Goal: Task Accomplishment & Management: Manage account settings

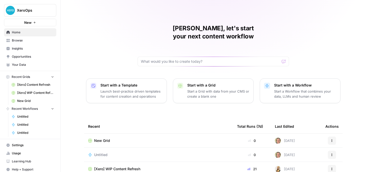
click at [30, 42] on span "Browse" at bounding box center [33, 40] width 42 height 5
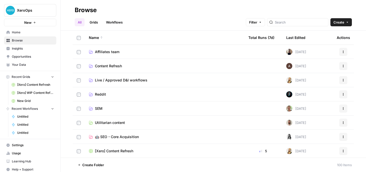
click at [131, 56] on td "Affiliates team" at bounding box center [165, 52] width 160 height 14
click at [110, 51] on span "Affiliates team" at bounding box center [107, 51] width 25 height 5
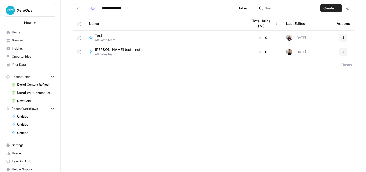
click at [78, 8] on icon "Go back" at bounding box center [78, 8] width 3 height 2
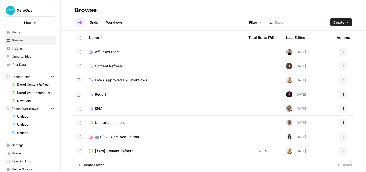
click at [347, 20] on button "Create" at bounding box center [341, 22] width 21 height 8
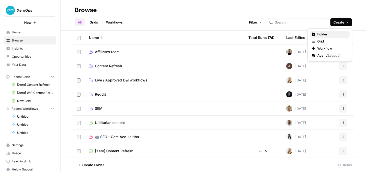
click at [325, 32] on span "Folder" at bounding box center [332, 34] width 28 height 5
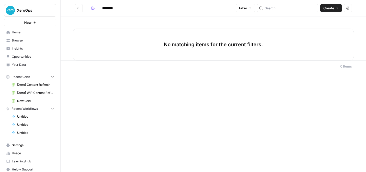
click at [223, 47] on p "No matching items for the current filters." at bounding box center [213, 44] width 99 height 7
click at [113, 12] on input "********" at bounding box center [114, 8] width 28 height 8
drag, startPoint x: 122, startPoint y: 8, endPoint x: 92, endPoint y: 6, distance: 29.6
click at [92, 7] on div "********" at bounding box center [108, 8] width 39 height 8
type input "**********"
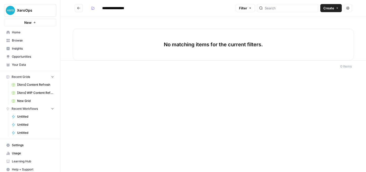
click at [133, 117] on div "**********" at bounding box center [214, 86] width 306 height 172
click at [78, 5] on button "Go back" at bounding box center [79, 8] width 8 height 8
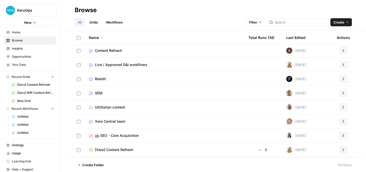
scroll to position [21, 0]
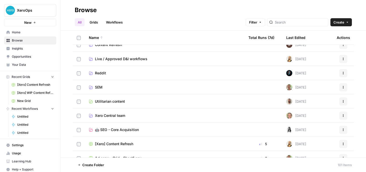
click at [122, 114] on span "Xero Central team" at bounding box center [110, 115] width 30 height 5
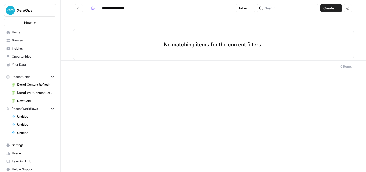
click at [126, 6] on input "**********" at bounding box center [117, 8] width 35 height 8
drag, startPoint x: 133, startPoint y: 8, endPoint x: 111, endPoint y: 8, distance: 22.5
click at [111, 8] on input "**********" at bounding box center [117, 8] width 35 height 8
drag, startPoint x: 143, startPoint y: 8, endPoint x: 129, endPoint y: 8, distance: 13.7
click at [129, 8] on input "**********" at bounding box center [122, 8] width 45 height 8
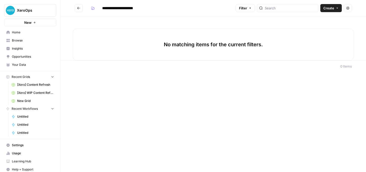
type input "**********"
click at [150, 119] on div "**********" at bounding box center [214, 86] width 306 height 172
click at [80, 7] on icon "Go back" at bounding box center [79, 8] width 4 height 4
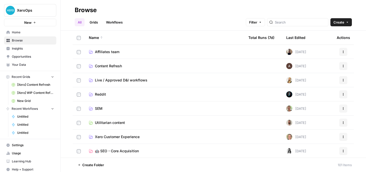
click at [145, 134] on link "Xero Customer Experience" at bounding box center [165, 136] width 152 height 5
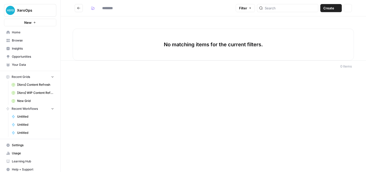
type input "**********"
click at [20, 153] on span "Usage" at bounding box center [33, 153] width 42 height 5
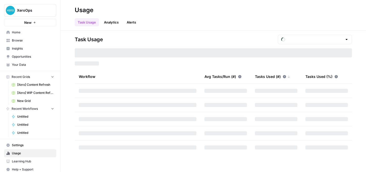
type input "October Tasks"
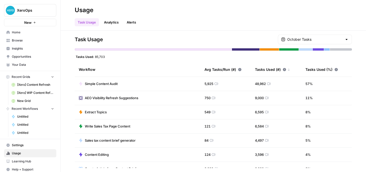
scroll to position [4, 0]
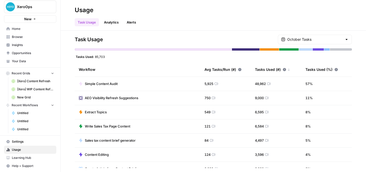
click at [15, 141] on span "Settings" at bounding box center [33, 141] width 42 height 5
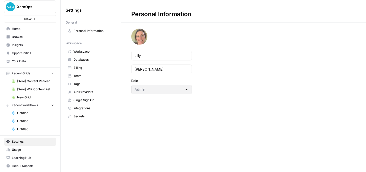
click at [81, 73] on link "Team" at bounding box center [91, 76] width 50 height 8
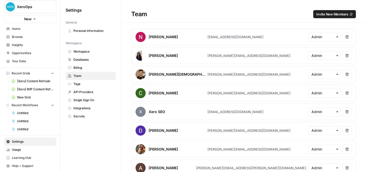
click at [345, 13] on span "Invite New Members" at bounding box center [333, 14] width 32 height 5
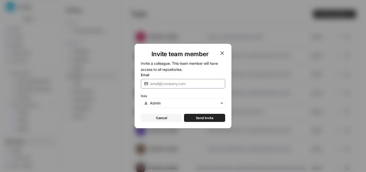
click at [189, 84] on input "Email" at bounding box center [185, 83] width 70 height 5
paste input "[EMAIL_ADDRESS][DOMAIN_NAME]"
type input "[EMAIL_ADDRESS][DOMAIN_NAME]"
click at [162, 104] on input "text" at bounding box center [186, 103] width 72 height 5
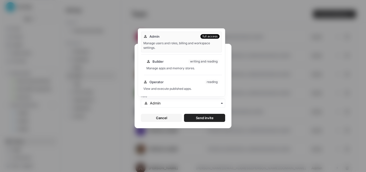
click at [186, 73] on div "Builder writing and reading Manage apps and memory stores." at bounding box center [181, 67] width 81 height 20
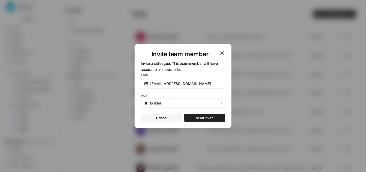
click at [193, 105] on input "text" at bounding box center [186, 103] width 72 height 5
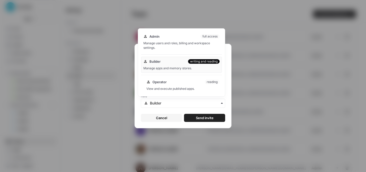
click at [181, 87] on div "View and execute published apps." at bounding box center [183, 88] width 73 height 5
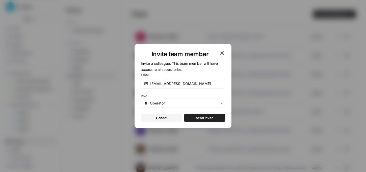
click at [204, 116] on span "Send invite" at bounding box center [205, 117] width 18 height 5
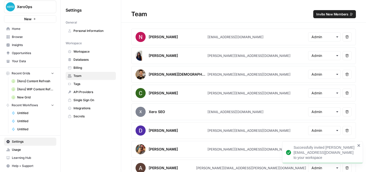
click at [332, 13] on span "Invite New Members" at bounding box center [333, 14] width 32 height 5
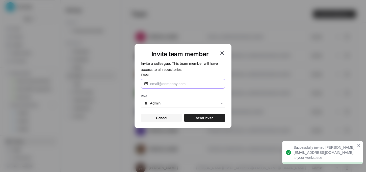
click at [182, 83] on input "Email" at bounding box center [185, 83] width 70 height 5
paste input "[DOMAIN_NAME][EMAIL_ADDRESS][DOMAIN_NAME]"
type input "[DOMAIN_NAME][EMAIL_ADDRESS][DOMAIN_NAME]"
click at [163, 102] on input "text" at bounding box center [186, 103] width 72 height 5
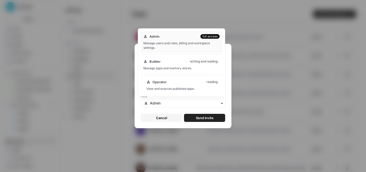
click at [171, 82] on div "Operator reading" at bounding box center [183, 81] width 73 height 5
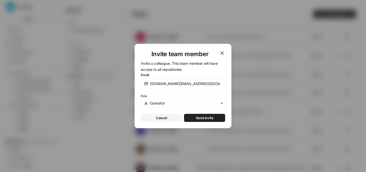
click at [203, 119] on span "Send invite" at bounding box center [205, 117] width 18 height 5
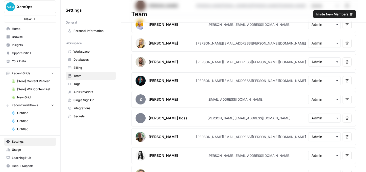
scroll to position [163, 0]
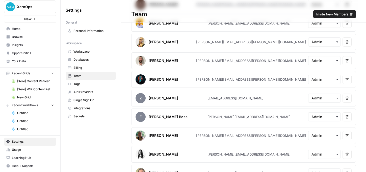
click at [337, 99] on icon "button" at bounding box center [338, 98] width 4 height 4
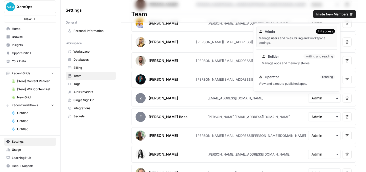
click at [295, 64] on div "Manage apps and memory stores." at bounding box center [298, 63] width 73 height 5
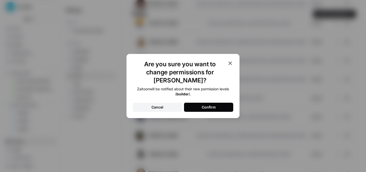
click at [210, 106] on button "Confirm" at bounding box center [208, 107] width 49 height 9
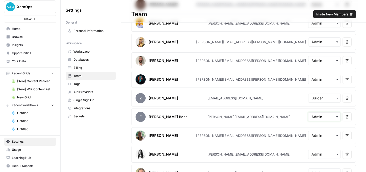
click at [325, 118] on input "text" at bounding box center [325, 116] width 26 height 5
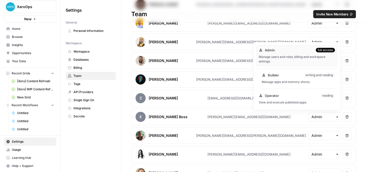
click at [325, 80] on div "Manage apps and memory stores." at bounding box center [298, 82] width 73 height 5
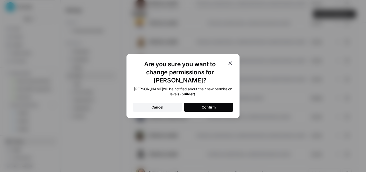
click at [212, 105] on div "Confirm" at bounding box center [209, 107] width 14 height 5
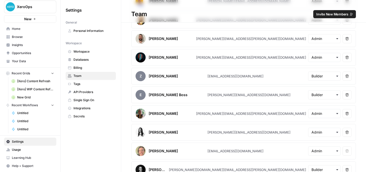
scroll to position [187, 0]
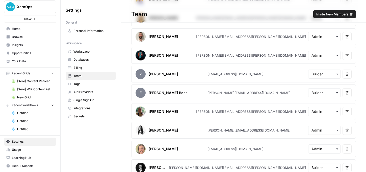
click at [336, 111] on icon "button" at bounding box center [338, 111] width 4 height 4
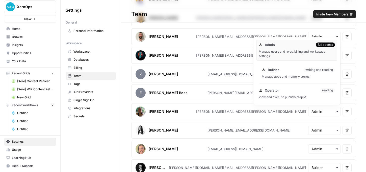
click at [281, 78] on div "Manage apps and memory stores." at bounding box center [298, 76] width 73 height 5
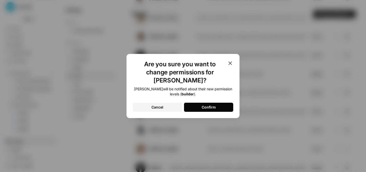
click at [214, 105] on div "Confirm" at bounding box center [209, 107] width 14 height 5
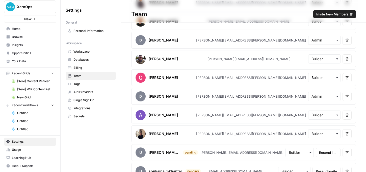
scroll to position [448, 0]
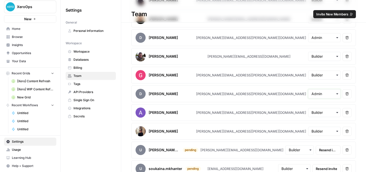
click at [332, 94] on input "text" at bounding box center [325, 93] width 26 height 5
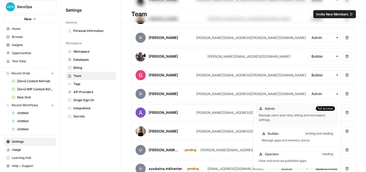
click at [275, 138] on div "Manage apps and memory stores." at bounding box center [298, 140] width 73 height 5
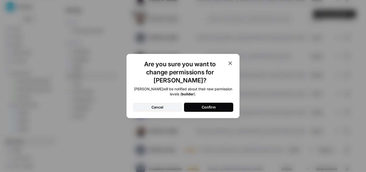
click at [220, 103] on button "Confirm" at bounding box center [208, 107] width 49 height 9
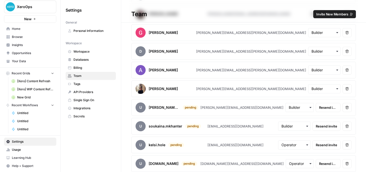
scroll to position [493, 0]
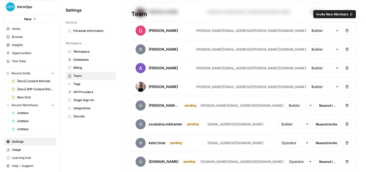
click at [84, 144] on div "Settings General Personal Information Workspace Workspace Databases Billing Tea…" at bounding box center [91, 86] width 60 height 172
